Goal: Check status

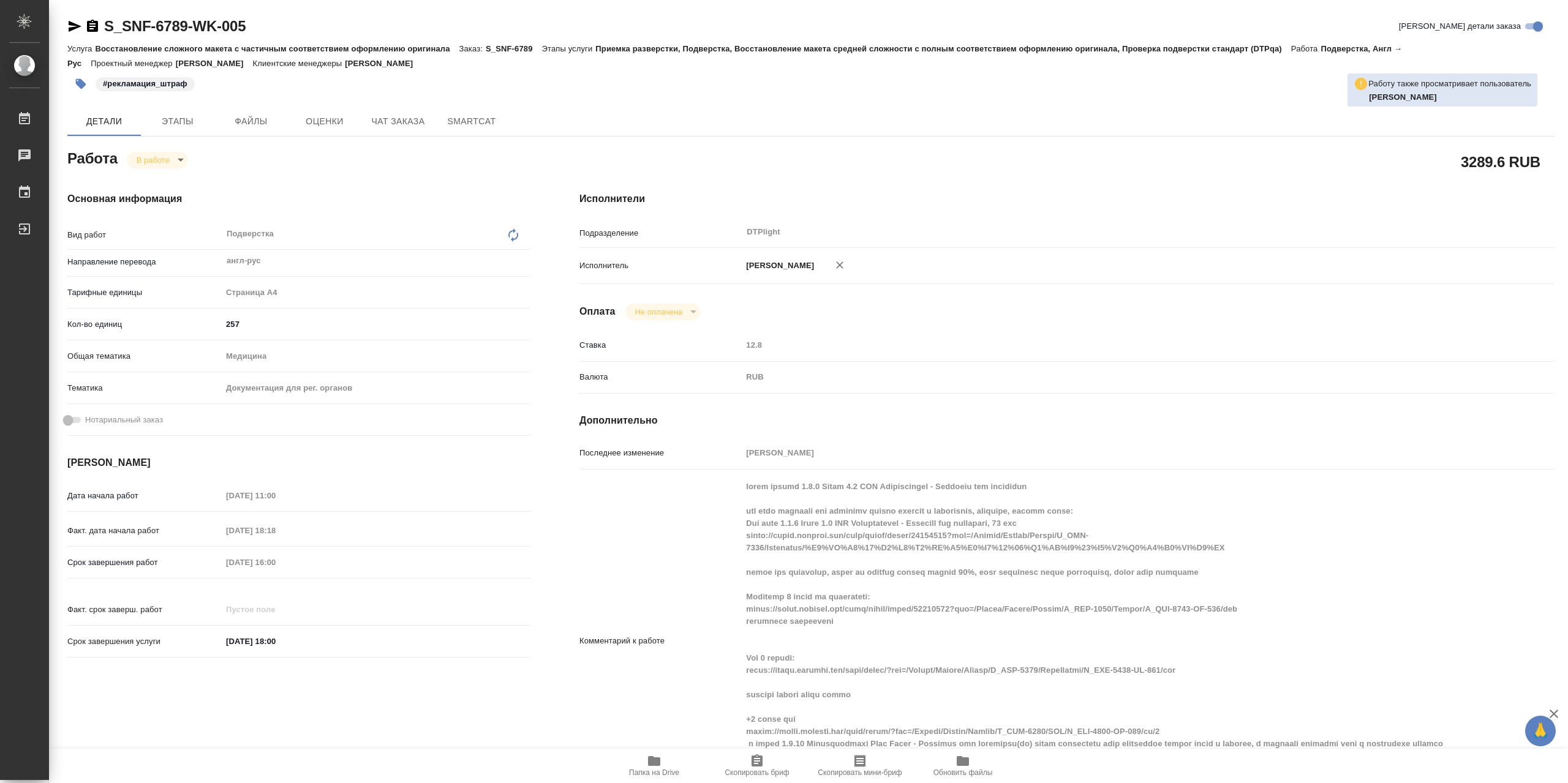
click at [183, 154] on div "В работе inProgress" at bounding box center [158, 160] width 62 height 17
click at [178, 160] on body "🙏 .cls-1 fill:#fff; AWATERA Сархатов [PERSON_NAME] Работы 0 Чаты График Выйти S…" at bounding box center [784, 392] width 1568 height 783
click at [182, 184] on li "Выполнен" at bounding box center [167, 183] width 81 height 21
type textarea "x"
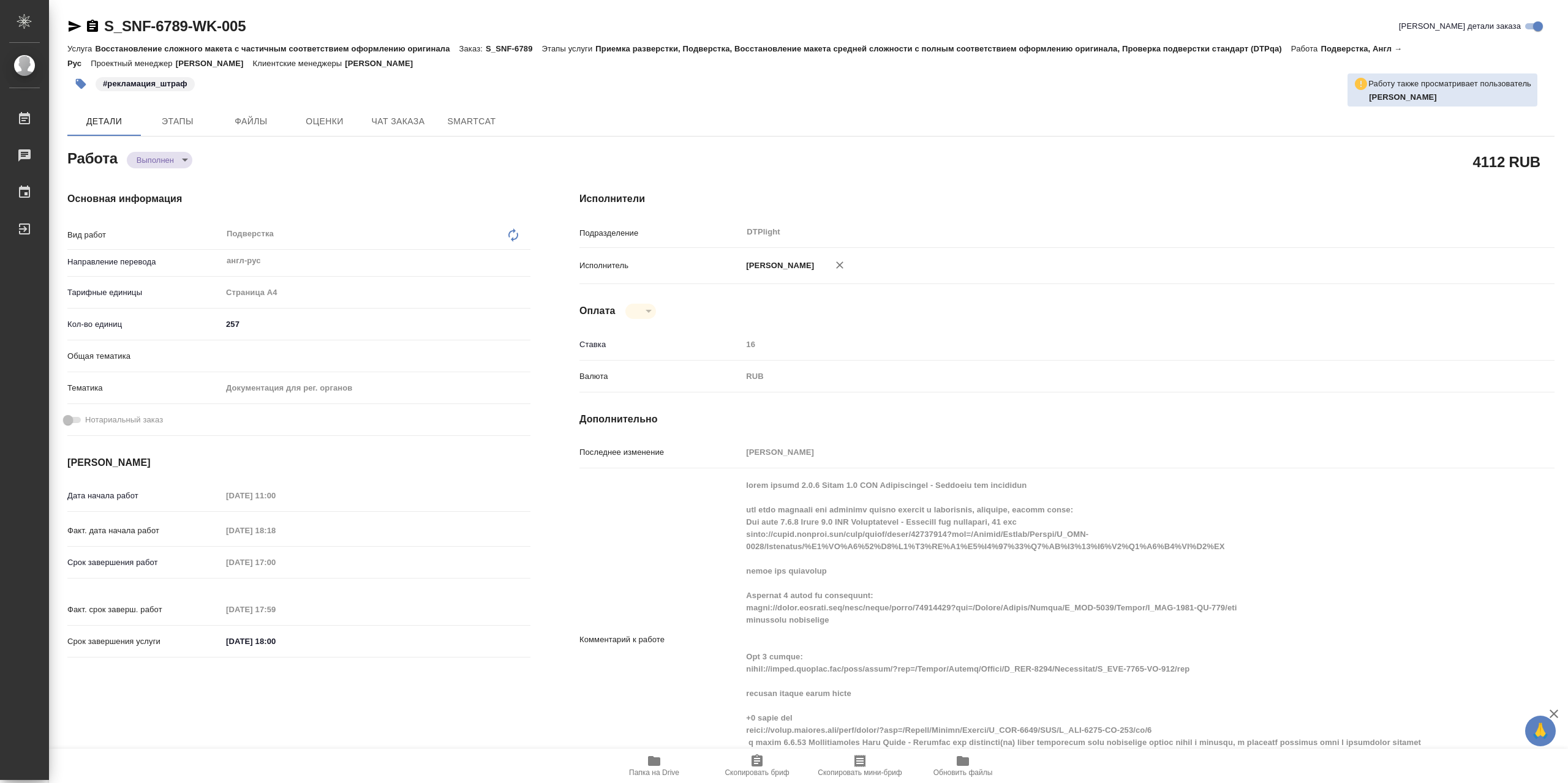
type textarea "x"
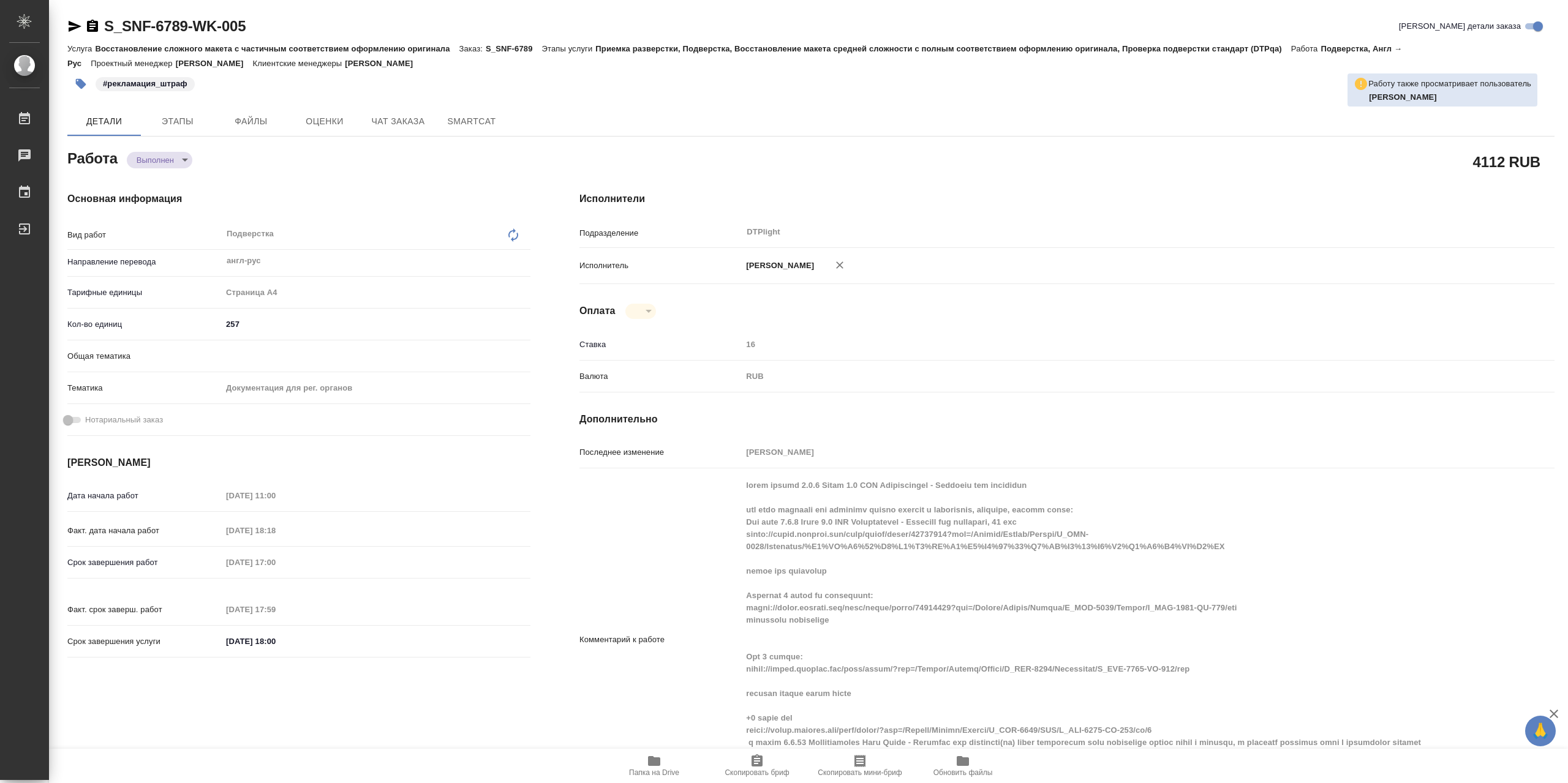
type textarea "x"
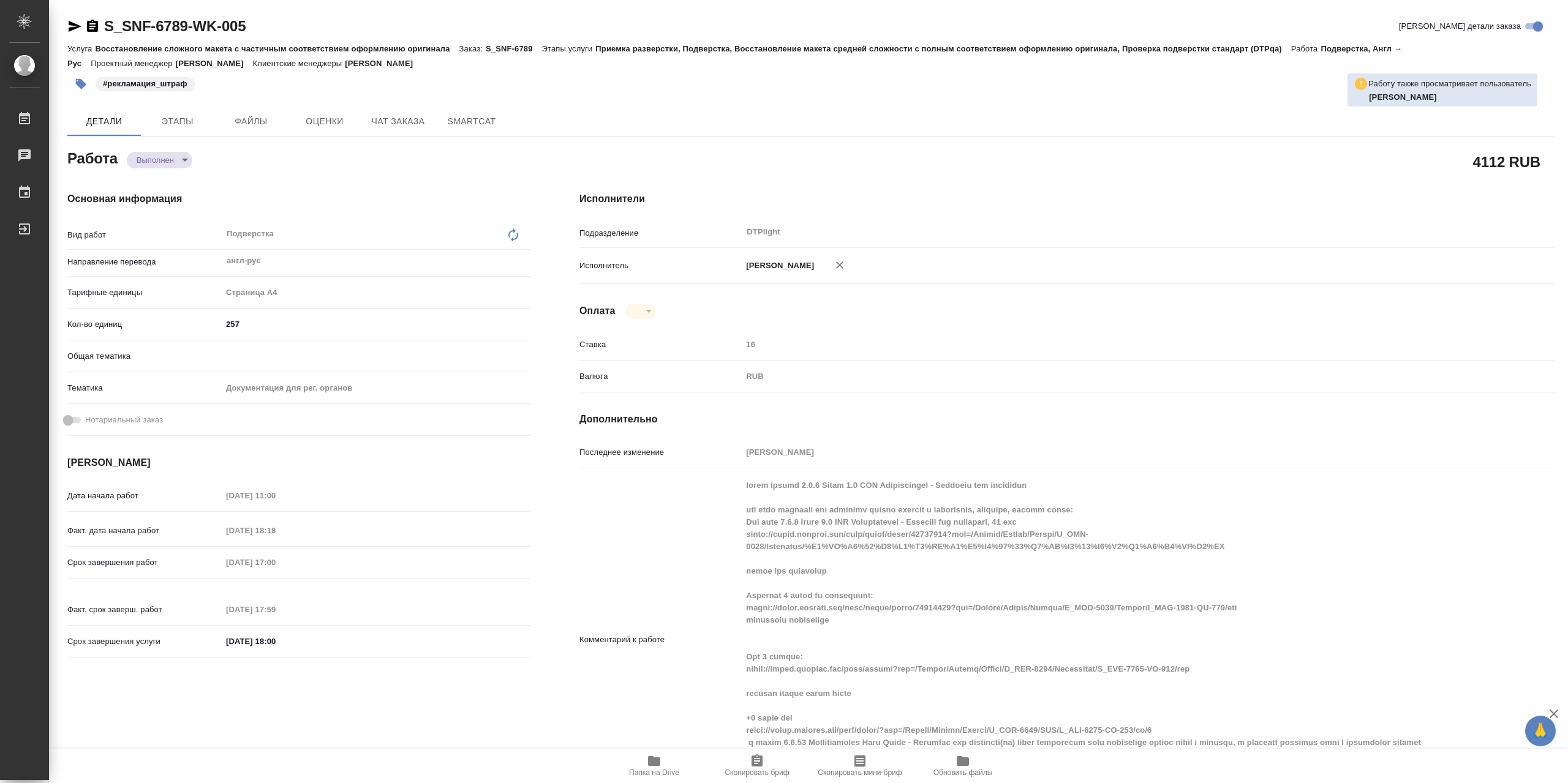
type textarea "x"
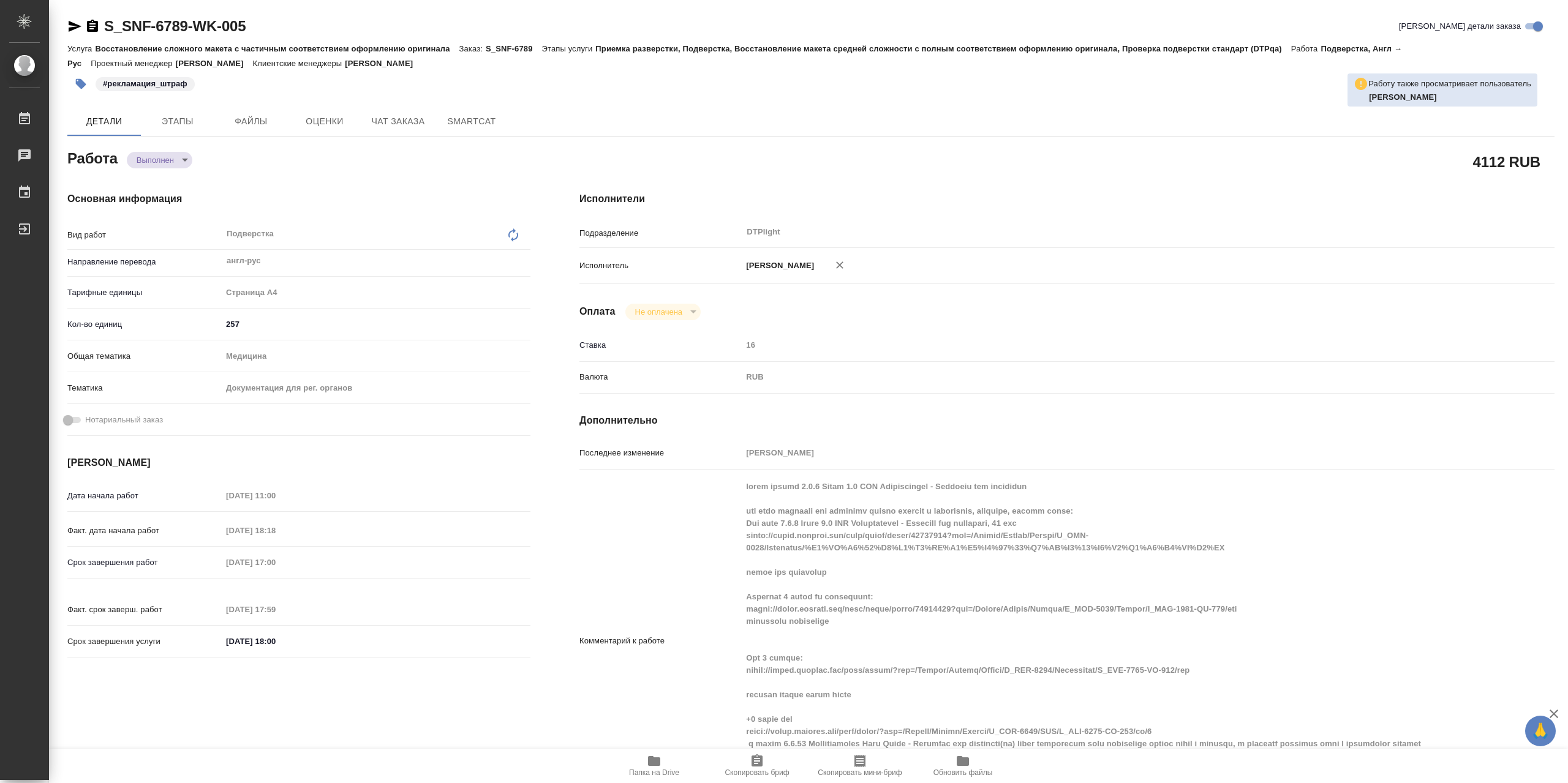
type textarea "x"
